Goal: Task Accomplishment & Management: Use online tool/utility

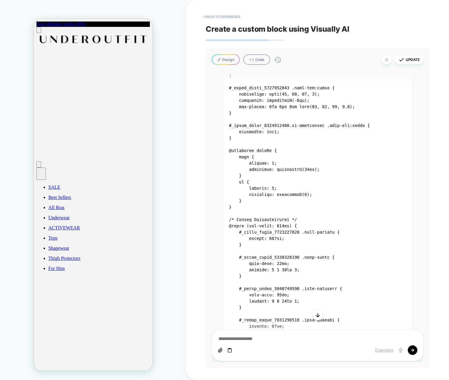
scroll to position [1226, 0]
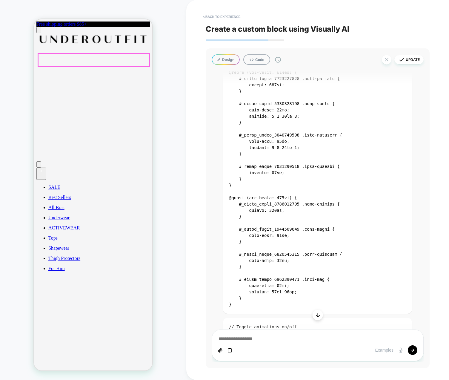
click at [189, 104] on div "< Back to experience Create a custom block using Visually AI Design Code Update…" at bounding box center [317, 190] width 263 height 380
click at [180, 243] on div "HOMEPAGE" at bounding box center [93, 190] width 186 height 368
click at [177, 36] on div "HOMEPAGE" at bounding box center [93, 190] width 186 height 368
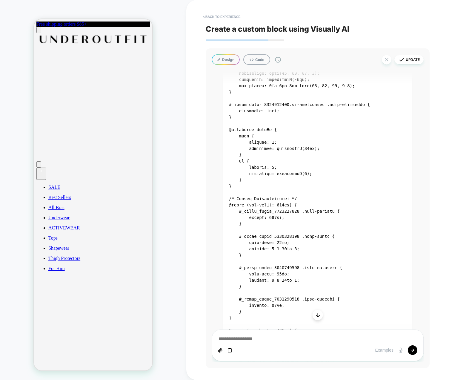
scroll to position [1020, 0]
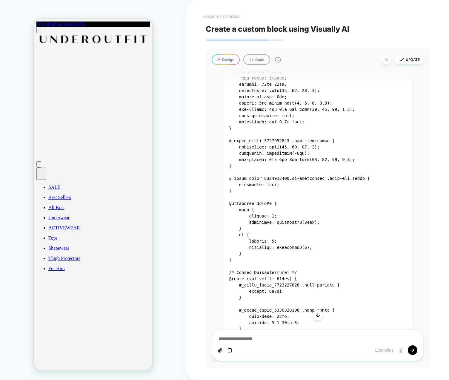
click at [220, 16] on button "< Back to experience" at bounding box center [222, 17] width 44 height 10
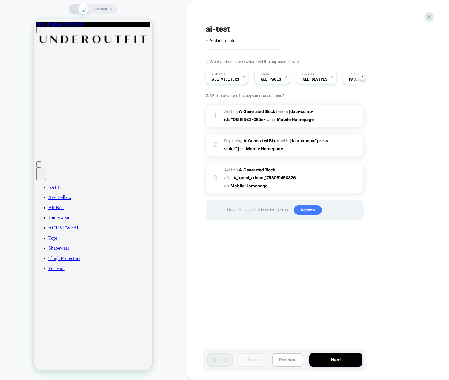
scroll to position [0, 0]
click at [317, 309] on div "ai-test Click to edit experience details + Add more info 1. What audience and w…" at bounding box center [315, 190] width 224 height 368
click at [316, 179] on span "Adding AI Generated Block AFTER #_loomi_addon_1758061450826 #_loomi_addon_17580…" at bounding box center [281, 178] width 114 height 24
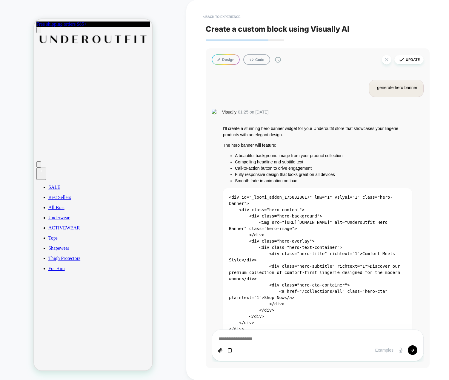
scroll to position [1358, 0]
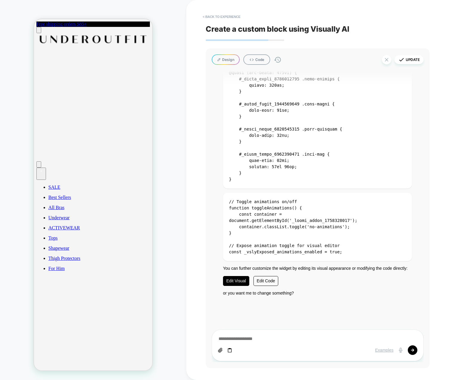
click at [240, 279] on link "Edit Visual" at bounding box center [236, 281] width 26 height 10
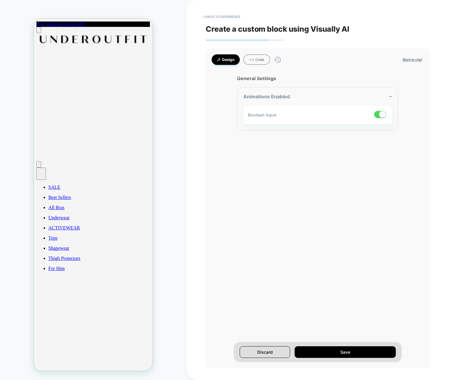
click at [224, 59] on button "Design" at bounding box center [226, 59] width 28 height 10
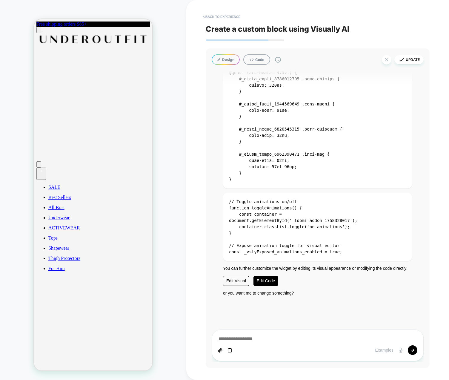
click at [257, 284] on link "Edit Code" at bounding box center [266, 281] width 25 height 10
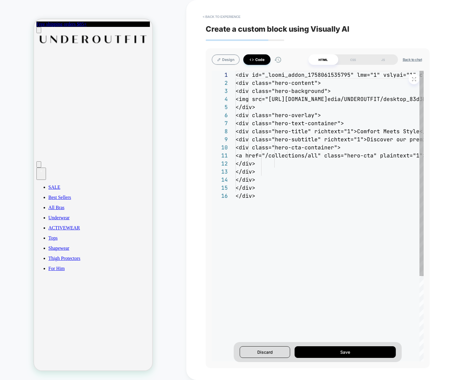
scroll to position [65, 0]
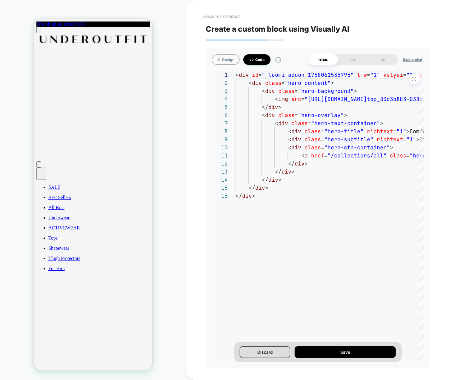
click at [254, 58] on icon at bounding box center [251, 59] width 5 height 5
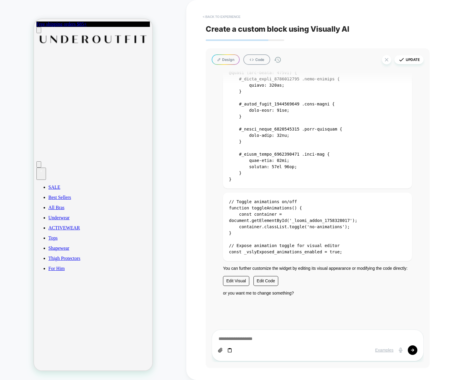
click at [220, 15] on button "< Back to experience" at bounding box center [222, 17] width 44 height 10
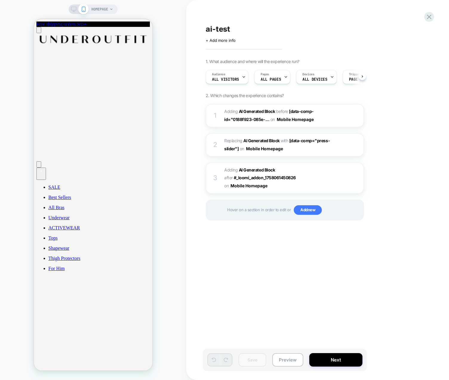
scroll to position [0, 0]
click at [295, 268] on div "ai-test Click to edit experience details + Add more info 1. What audience and w…" at bounding box center [315, 190] width 224 height 368
click at [359, 177] on div at bounding box center [359, 178] width 10 height 7
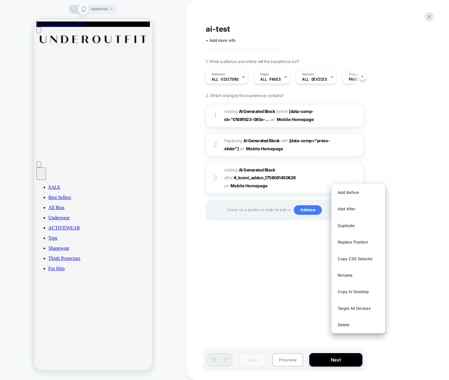
click at [239, 285] on div "ai-test Click to edit experience details + Add more info 1. What audience and w…" at bounding box center [315, 190] width 224 height 368
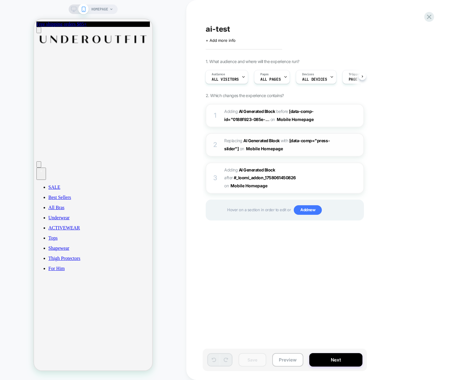
click at [304, 144] on span "Replacing AI Generated Block WITH [data-comp="press-slider"] [data-comp="press-…" at bounding box center [281, 145] width 114 height 16
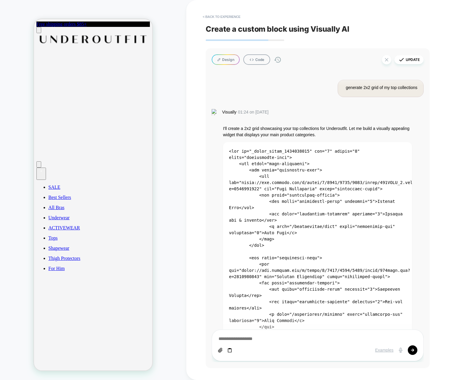
scroll to position [1579, 0]
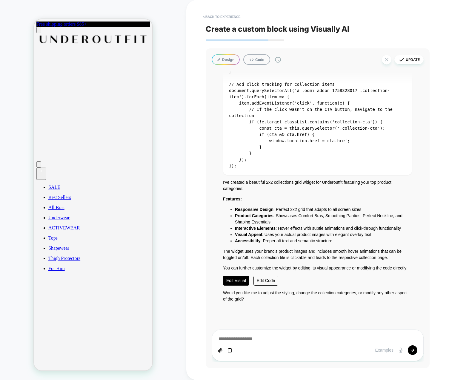
click at [233, 276] on link "Edit Visual" at bounding box center [236, 281] width 26 height 10
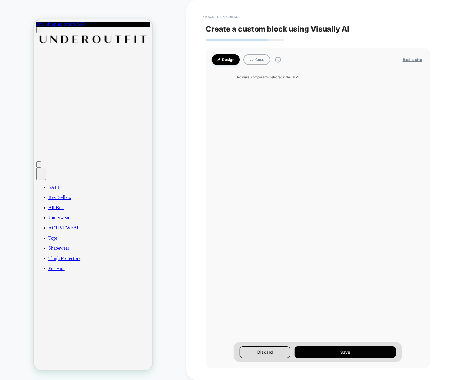
click at [224, 10] on div "< Back to experience Create a custom block using Visually AI Design Code Back t…" at bounding box center [318, 190] width 224 height 380
click at [222, 14] on button "< Back to experience" at bounding box center [222, 17] width 44 height 10
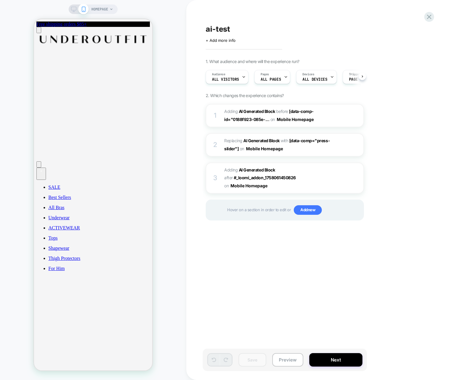
scroll to position [0, 0]
click at [202, 56] on div "ai-test Click to edit experience details + Add more info 1. What audience and w…" at bounding box center [317, 190] width 263 height 380
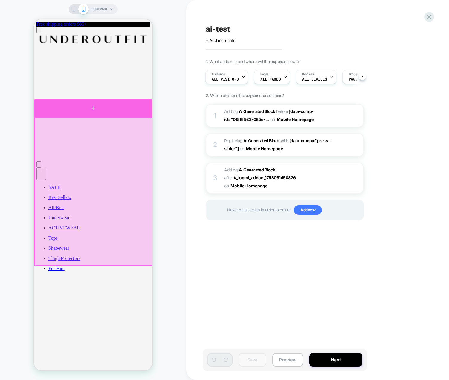
click at [109, 111] on div at bounding box center [93, 108] width 118 height 18
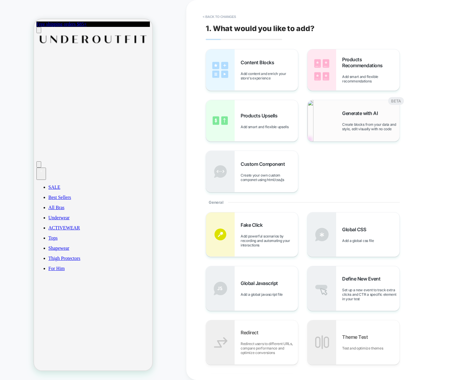
click at [314, 130] on img at bounding box center [311, 120] width 6 height 41
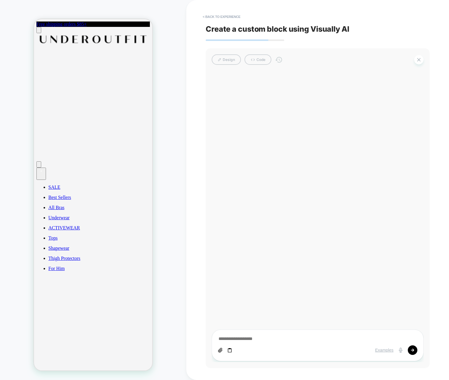
click at [271, 339] on textarea at bounding box center [317, 339] width 199 height 7
type textarea "*"
type textarea "**"
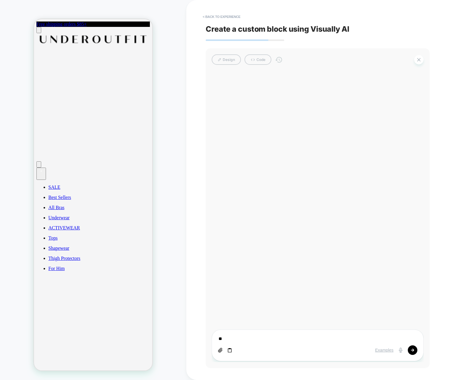
type textarea "*"
type textarea "***"
type textarea "*"
type textarea "****"
type textarea "*"
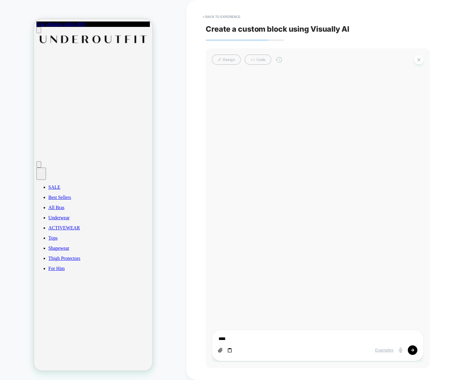
type textarea "*****"
type textarea "*"
type textarea "******"
type textarea "*"
type textarea "*******"
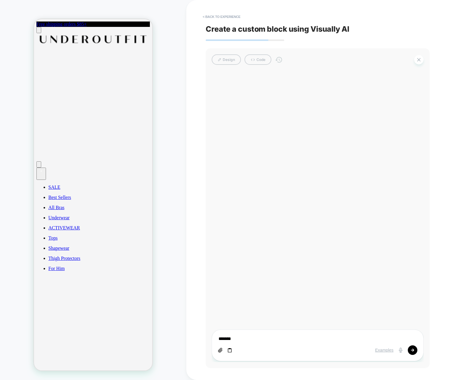
type textarea "*"
type textarea "********"
type textarea "*"
type textarea "********"
type textarea "*"
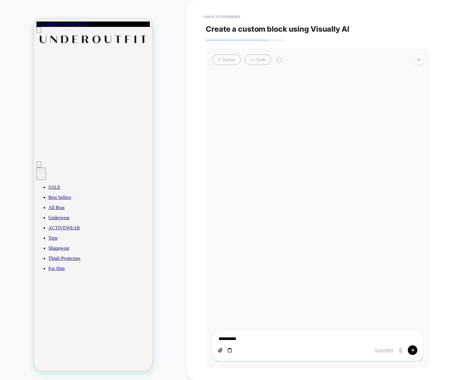
type textarea "**********"
type textarea "*"
type textarea "**********"
type textarea "*"
type textarea "**********"
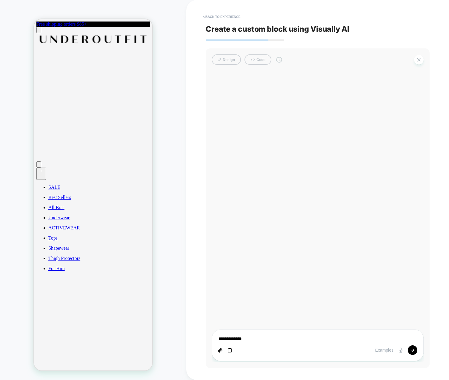
type textarea "*"
type textarea "**********"
type textarea "*"
type textarea "**********"
type textarea "*"
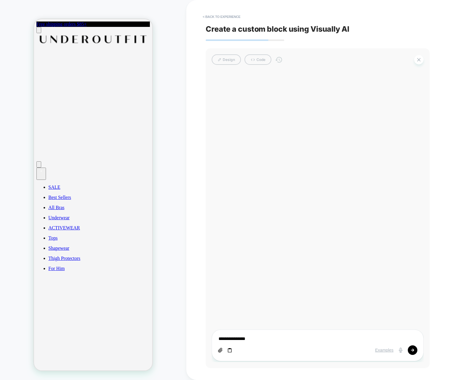
type textarea "**********"
type textarea "*"
type textarea "**********"
type textarea "*"
type textarea "**********"
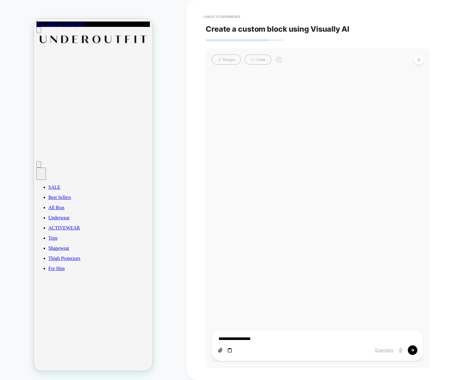
type textarea "*"
type textarea "**********"
type textarea "*"
type textarea "**********"
type textarea "*"
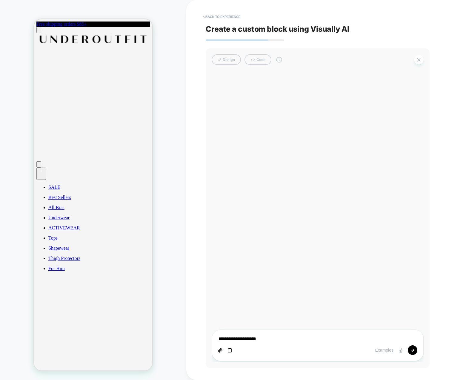
type textarea "**********"
type textarea "*"
type textarea "**********"
type textarea "*"
type textarea "**********"
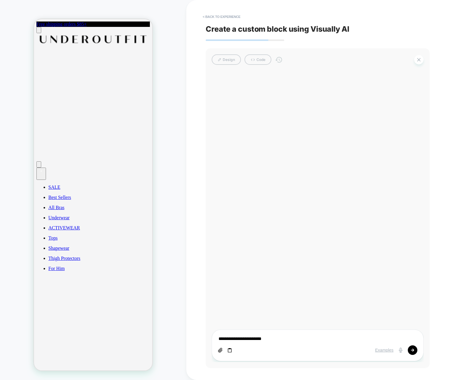
type textarea "*"
type textarea "**********"
type textarea "*"
type textarea "**********"
type textarea "*"
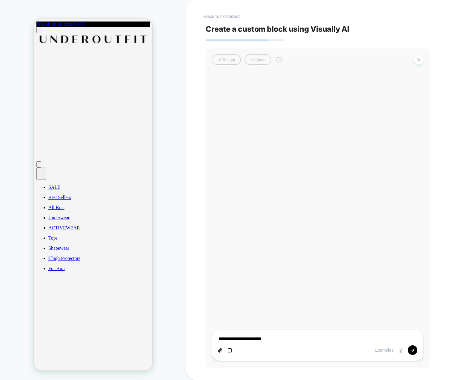
type textarea "**********"
type textarea "*"
type textarea "**********"
type textarea "*"
type textarea "**********"
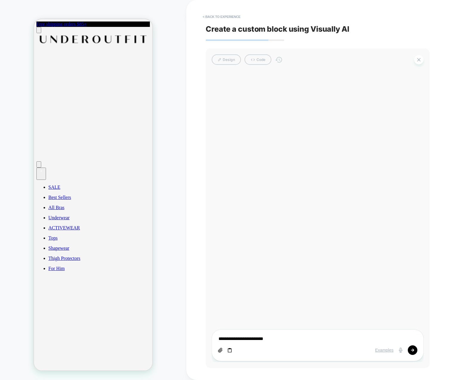
type textarea "*"
type textarea "**********"
type textarea "*"
type textarea "**********"
type textarea "*"
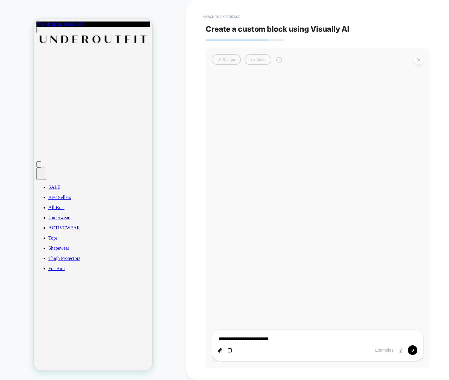
type textarea "**********"
type textarea "*"
type textarea "**********"
type textarea "*"
type textarea "**********"
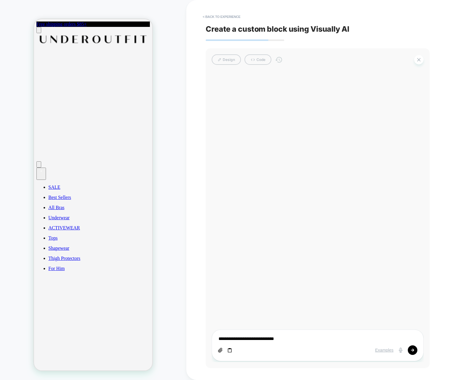
type textarea "*"
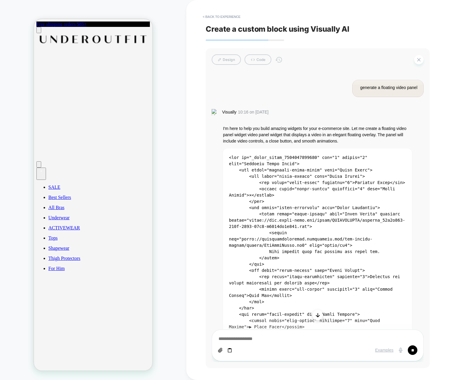
scroll to position [234, 0]
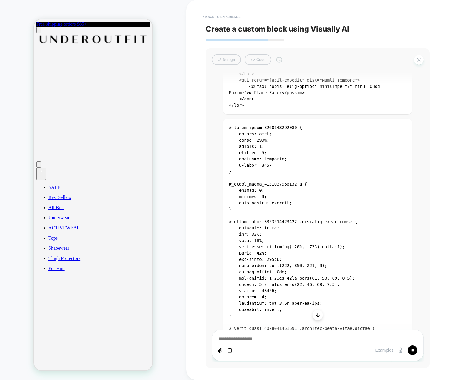
click at [319, 317] on icon "Scroll to bottom" at bounding box center [318, 315] width 6 height 6
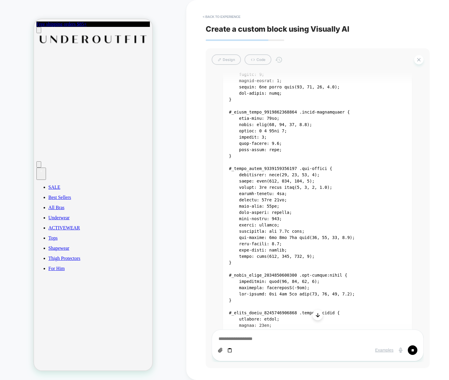
scroll to position [947, 0]
click at [318, 315] on icon "Scroll to bottom" at bounding box center [317, 315] width 3 height 4
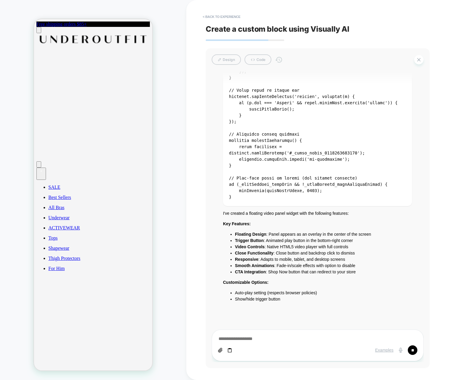
scroll to position [2307, 0]
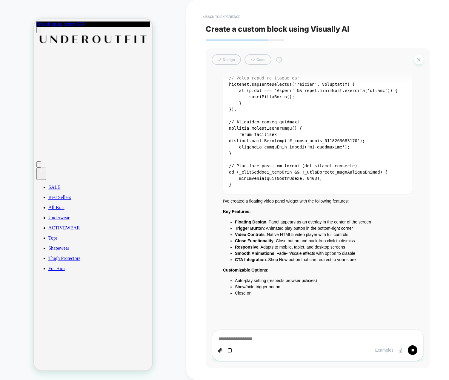
type textarea "*"
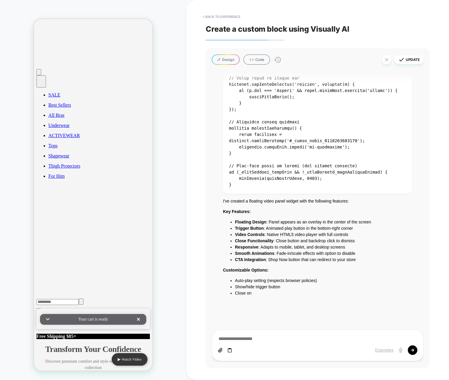
scroll to position [125, 0]
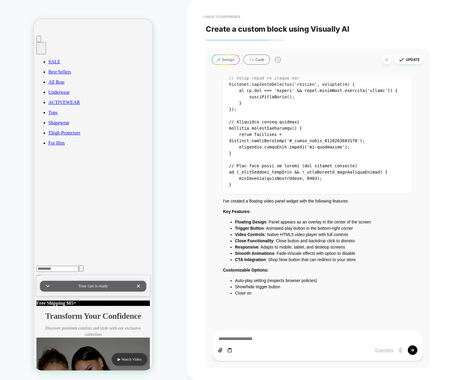
click at [130, 359] on button "▶ Watch Video" at bounding box center [130, 359] width 36 height 13
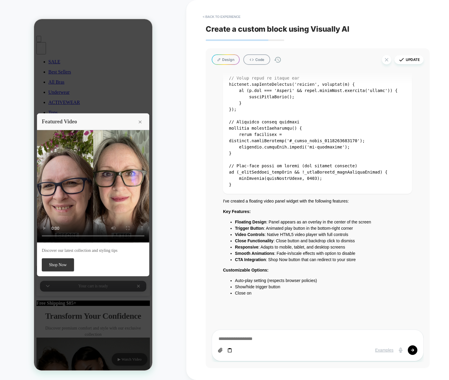
click at [67, 212] on video "Your browser does not support the video tag." at bounding box center [93, 186] width 112 height 112
click at [102, 95] on div at bounding box center [93, 194] width 118 height 351
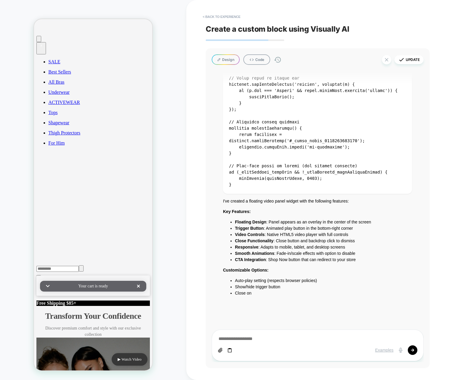
click at [135, 359] on button "▶ Watch Video" at bounding box center [130, 359] width 36 height 13
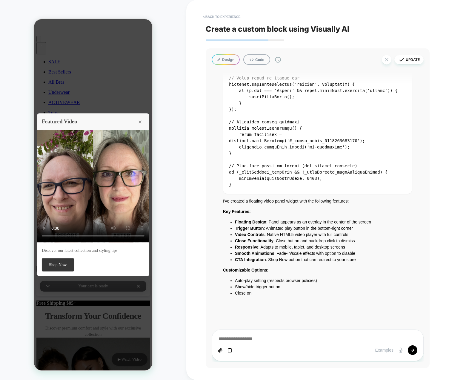
click at [224, 62] on button "Design" at bounding box center [226, 59] width 28 height 10
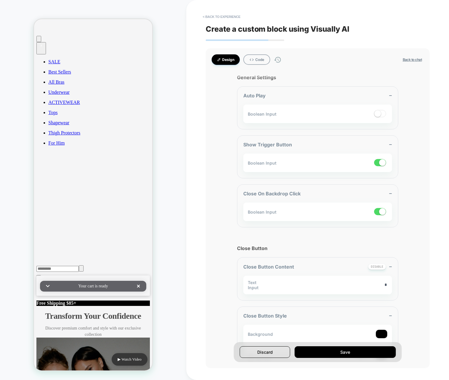
scroll to position [1, 0]
click at [252, 78] on span "General Settings" at bounding box center [317, 77] width 161 height 6
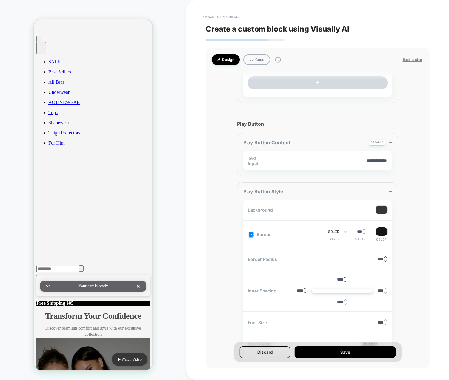
scroll to position [0, 0]
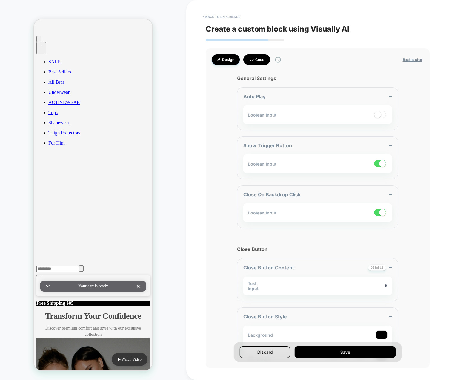
click at [253, 62] on button "Code" at bounding box center [256, 59] width 27 height 10
type textarea "*"
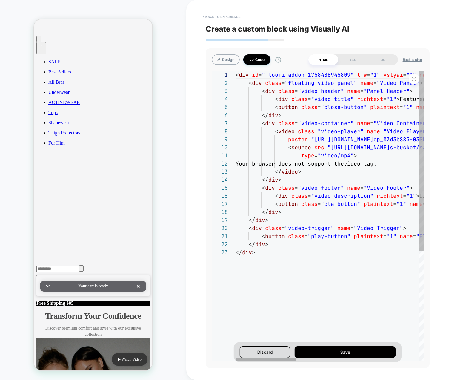
scroll to position [65, 0]
type textarea "**********"
type textarea "*"
click at [295, 129] on div "< div id = "_loomi_addon_1758438945809" lmw = "1" vslyai = "1" name = "Floating…" at bounding box center [436, 305] width 401 height 468
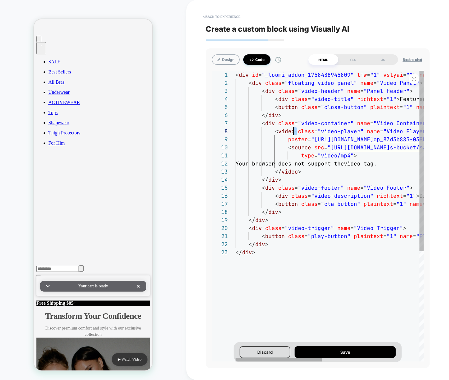
click at [285, 140] on div "< div id = "_loomi_addon_1758438945809" lmw = "1" vslyai = "1" name = "Floating…" at bounding box center [436, 305] width 401 height 468
click at [288, 140] on div "< div id = "_loomi_addon_1758438945809" lmw = "1" vslyai = "1" name = "Floating…" at bounding box center [436, 305] width 401 height 468
click at [290, 148] on div "< div id = "_loomi_addon_1758438945809" lmw = "1" vslyai = "1" name = "Floating…" at bounding box center [436, 305] width 401 height 468
click at [286, 161] on div "< div id = "_loomi_addon_1758438945809" lmw = "1" vslyai = "1" name = "Floating…" at bounding box center [436, 305] width 401 height 468
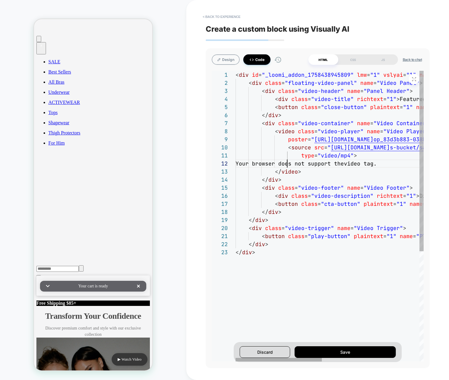
click at [360, 161] on div "< div id = "_loomi_addon_1758438945809" lmw = "1" vslyai = "1" name = "Floating…" at bounding box center [436, 305] width 401 height 468
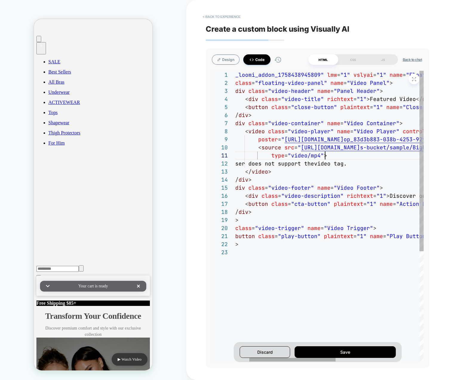
click at [346, 157] on div "< div id = "_loomi_addon_1758438945809" lmw = "1" vslyai = "1" name = "Floating…" at bounding box center [406, 305] width 401 height 468
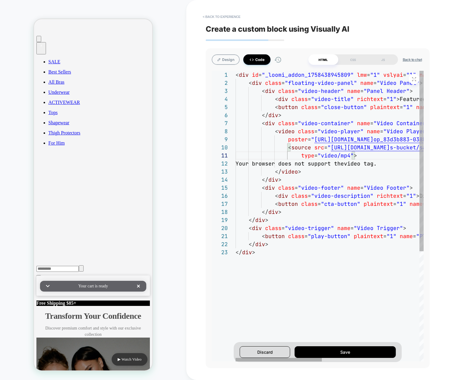
type textarea "**********"
click at [278, 134] on div "< div id = "_loomi_addon_1758438945809" lmw = "1" vslyai = "1" name = "Floating…" at bounding box center [436, 305] width 401 height 468
click at [277, 133] on div "< div id = "_loomi_addon_1758438945809" lmw = "1" vslyai = "1" name = "Floating…" at bounding box center [436, 305] width 401 height 468
click at [274, 132] on div "< div id = "_loomi_addon_1758438945809" lmw = "1" vslyai = "1" name = "Floating…" at bounding box center [436, 305] width 401 height 468
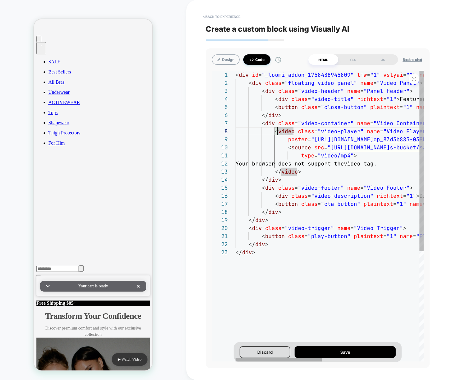
scroll to position [56, 39]
click at [277, 132] on div "< div id = "_loomi_addon_1758438945809" lmw = "1" vslyai = "1" name = "Floating…" at bounding box center [436, 305] width 401 height 468
click at [274, 129] on div "< div id = "_loomi_addon_1758438945809" lmw = "1" vslyai = "1" name = "Floating…" at bounding box center [436, 305] width 401 height 468
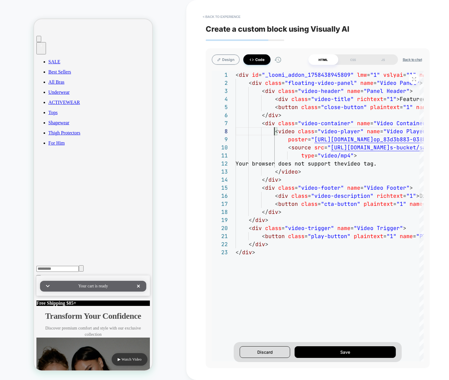
click at [214, 55] on div "Design Code HTML CSS JS Back to chat" at bounding box center [318, 59] width 212 height 10
click at [221, 59] on button "Design" at bounding box center [226, 59] width 28 height 10
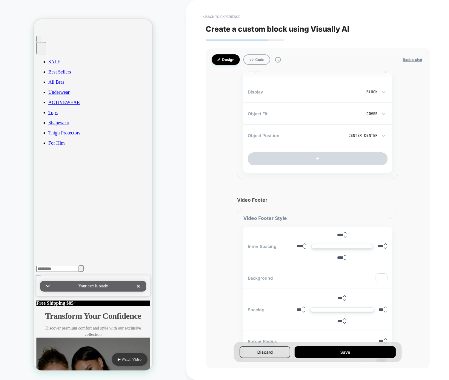
scroll to position [2802, 0]
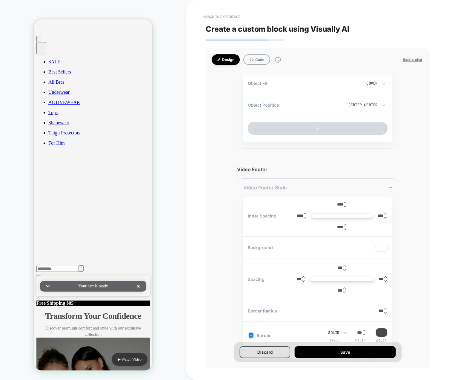
click at [273, 188] on span "Video Footer Style" at bounding box center [265, 188] width 44 height 6
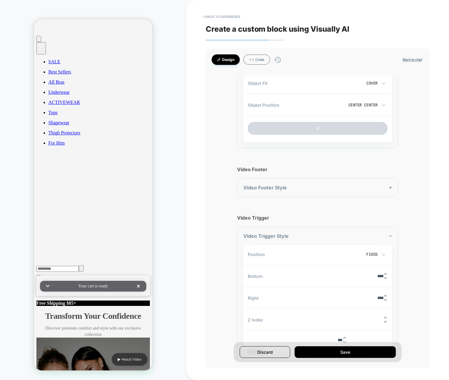
click at [273, 188] on span "Video Footer Style" at bounding box center [265, 188] width 44 height 6
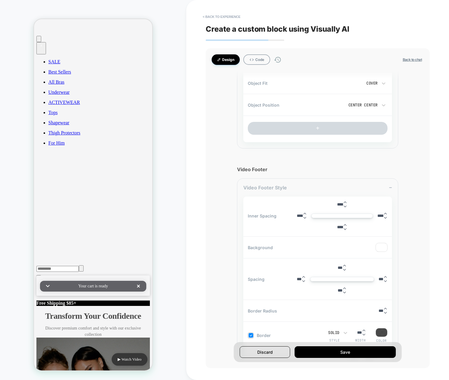
click at [270, 188] on span "Video Footer Style" at bounding box center [265, 188] width 44 height 6
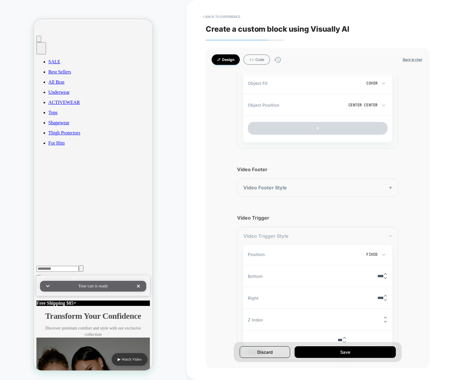
click at [259, 235] on span "Video Trigger Style" at bounding box center [265, 236] width 45 height 6
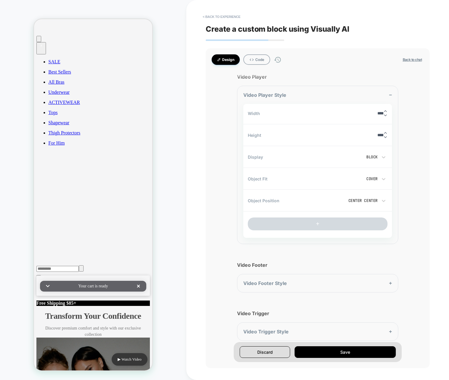
scroll to position [2707, 0]
drag, startPoint x: 258, startPoint y: 332, endPoint x: 260, endPoint y: 330, distance: 3.4
click at [258, 332] on div "Video Trigger Style" at bounding box center [317, 331] width 161 height 19
click at [266, 325] on div "Video Trigger Style" at bounding box center [317, 331] width 161 height 19
click at [266, 328] on span "Video Trigger Style" at bounding box center [265, 331] width 45 height 6
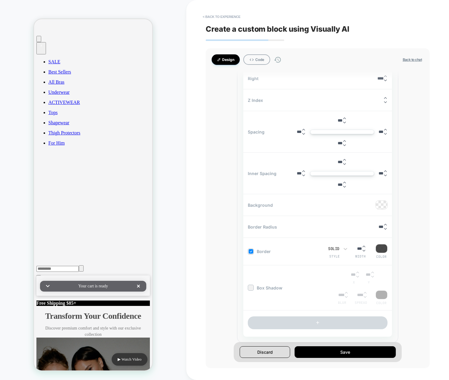
scroll to position [3024, 0]
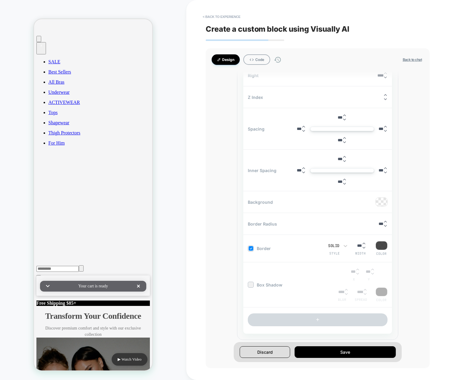
drag, startPoint x: 331, startPoint y: 356, endPoint x: 326, endPoint y: 351, distance: 7.4
click at [331, 356] on button "Save" at bounding box center [345, 352] width 101 height 12
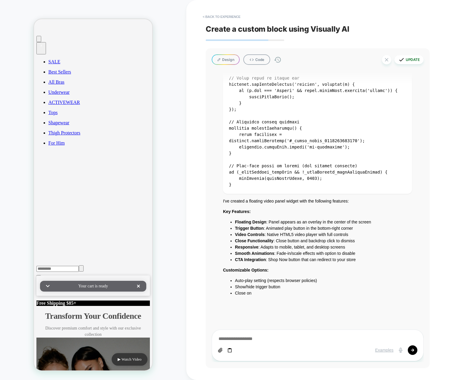
click at [414, 59] on button "Update" at bounding box center [409, 59] width 29 height 9
type textarea "*"
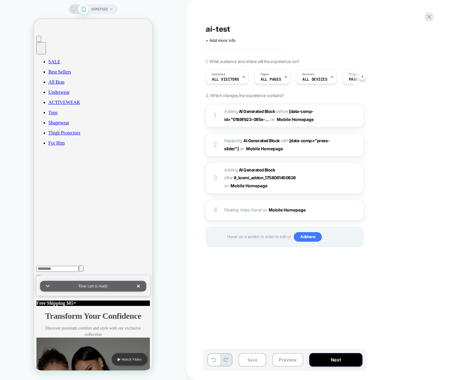
scroll to position [0, 0]
drag, startPoint x: 308, startPoint y: 310, endPoint x: 301, endPoint y: 304, distance: 8.9
click at [308, 311] on div "ai-test Click to edit experience details + Add more info 1. What audience and w…" at bounding box center [315, 190] width 224 height 368
click at [286, 358] on button "Preview" at bounding box center [287, 359] width 31 height 13
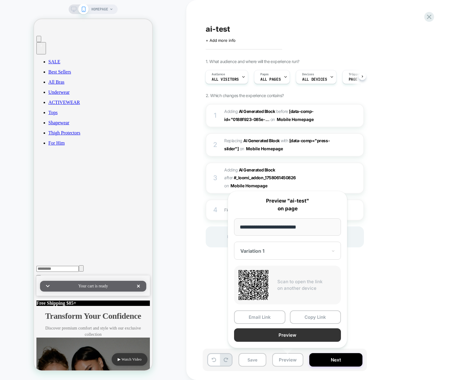
click at [287, 335] on button "Preview" at bounding box center [287, 334] width 107 height 13
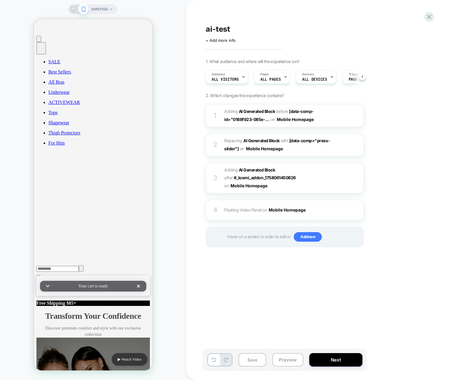
click at [202, 240] on div "ai-test Click to edit experience details + Add more info 1. What audience and w…" at bounding box center [317, 190] width 263 height 380
click at [350, 177] on img at bounding box center [348, 178] width 5 height 5
click at [345, 209] on div at bounding box center [349, 210] width 10 height 7
click at [168, 199] on div "HOMEPAGE" at bounding box center [93, 190] width 186 height 368
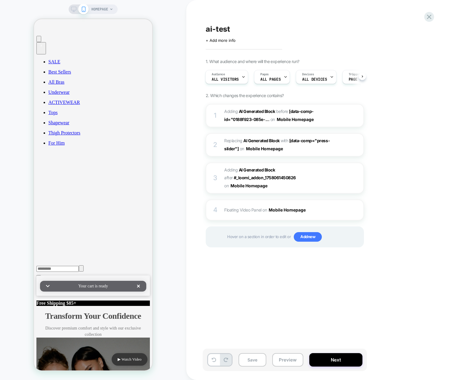
click at [294, 294] on div "ai-test Click to edit experience details + Add more info 1. What audience and w…" at bounding box center [315, 190] width 224 height 368
click at [188, 171] on div "ai-test Click to edit experience details + Add more info 1. What audience and w…" at bounding box center [317, 190] width 263 height 380
click at [171, 98] on div "HOMEPAGE" at bounding box center [93, 190] width 186 height 368
click at [183, 47] on div "HOMEPAGE" at bounding box center [93, 190] width 186 height 368
drag, startPoint x: 151, startPoint y: 10, endPoint x: 144, endPoint y: 0, distance: 11.9
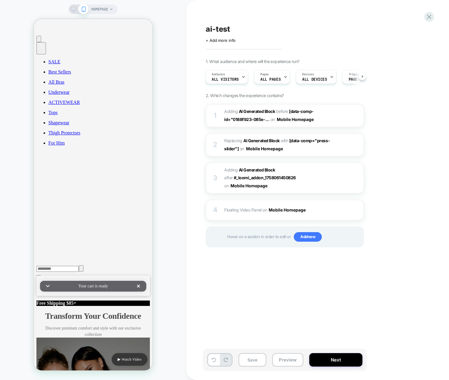
click at [151, 10] on div "HOMEPAGE" at bounding box center [93, 190] width 186 height 368
click at [177, 99] on div "HOMEPAGE" at bounding box center [93, 190] width 186 height 368
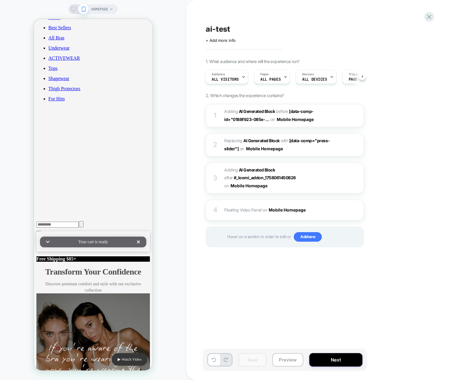
click at [230, 305] on div "ai-test Click to edit experience details + Add more info 1. What audience and w…" at bounding box center [315, 190] width 224 height 368
click at [178, 199] on div "HOMEPAGE" at bounding box center [93, 190] width 186 height 368
click at [178, 278] on div "HOMEPAGE" at bounding box center [93, 190] width 186 height 368
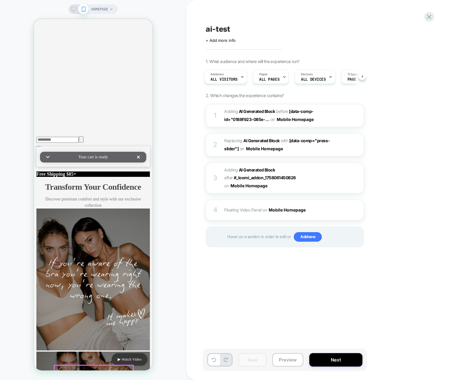
scroll to position [328, 0]
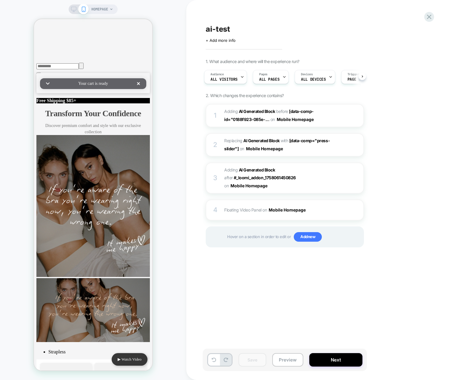
click at [224, 302] on div "ai-test Click to edit experience details + Add more info 1. What audience and w…" at bounding box center [315, 190] width 224 height 368
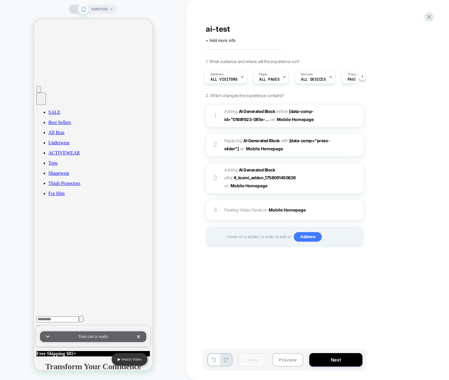
scroll to position [0, 0]
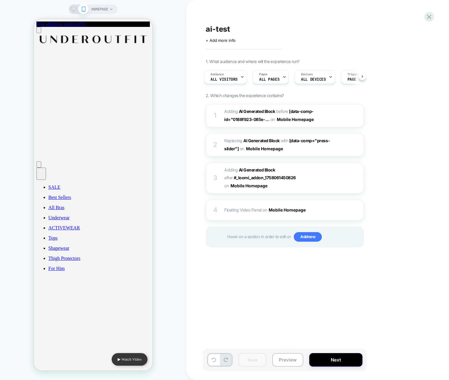
click at [207, 294] on div "ai-test Click to edit experience details + Add more info 1. What audience and w…" at bounding box center [315, 190] width 224 height 368
click at [177, 95] on div "HOMEPAGE" at bounding box center [93, 190] width 186 height 368
click at [426, 15] on icon at bounding box center [429, 17] width 8 height 8
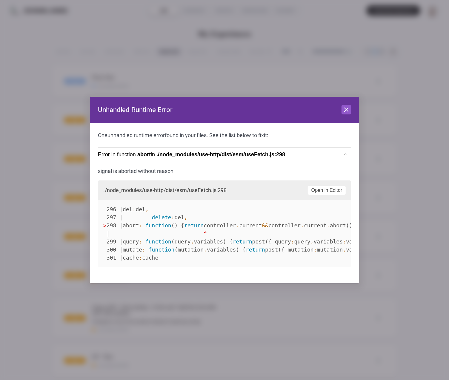
click at [341, 109] on header "Unhandled Runtime Error Close" at bounding box center [224, 110] width 269 height 26
click at [350, 110] on icon at bounding box center [346, 109] width 7 height 7
